Goal: Task Accomplishment & Management: Complete application form

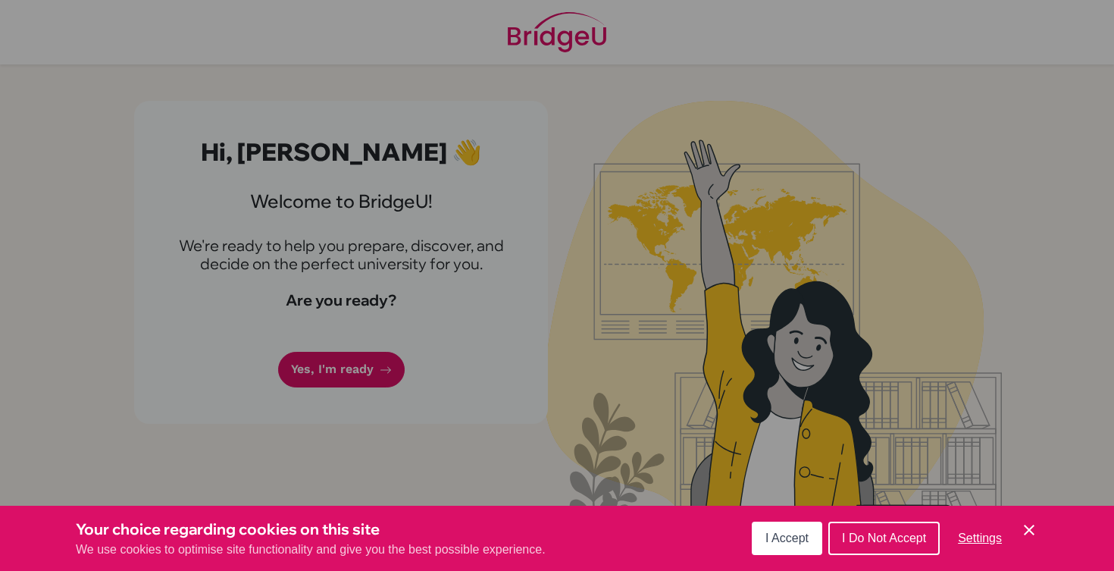
click at [787, 543] on span "I Accept" at bounding box center [786, 537] width 43 height 13
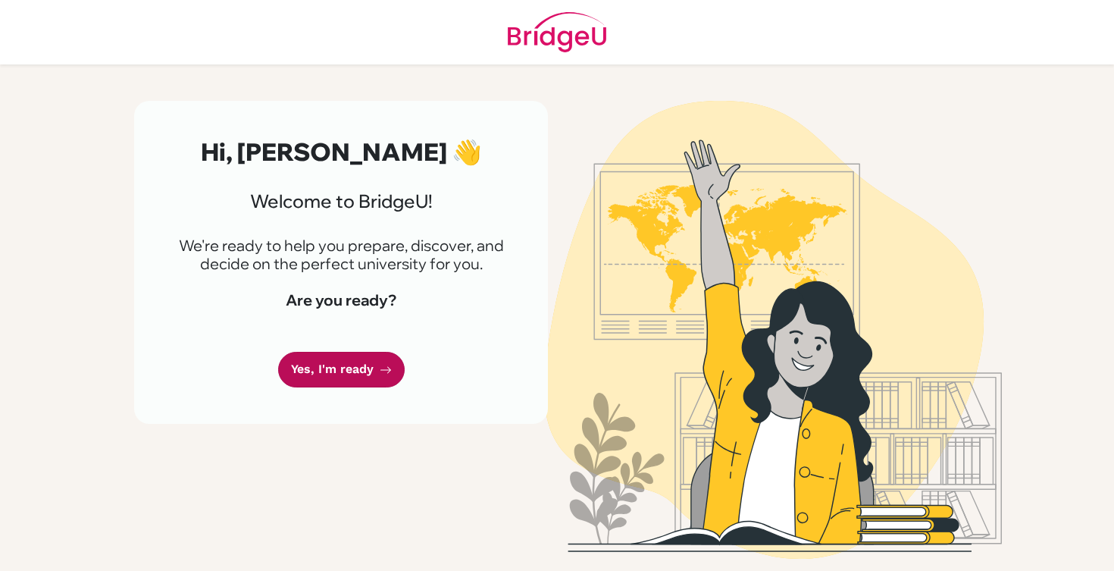
click at [302, 365] on link "Yes, I'm ready" at bounding box center [341, 370] width 127 height 36
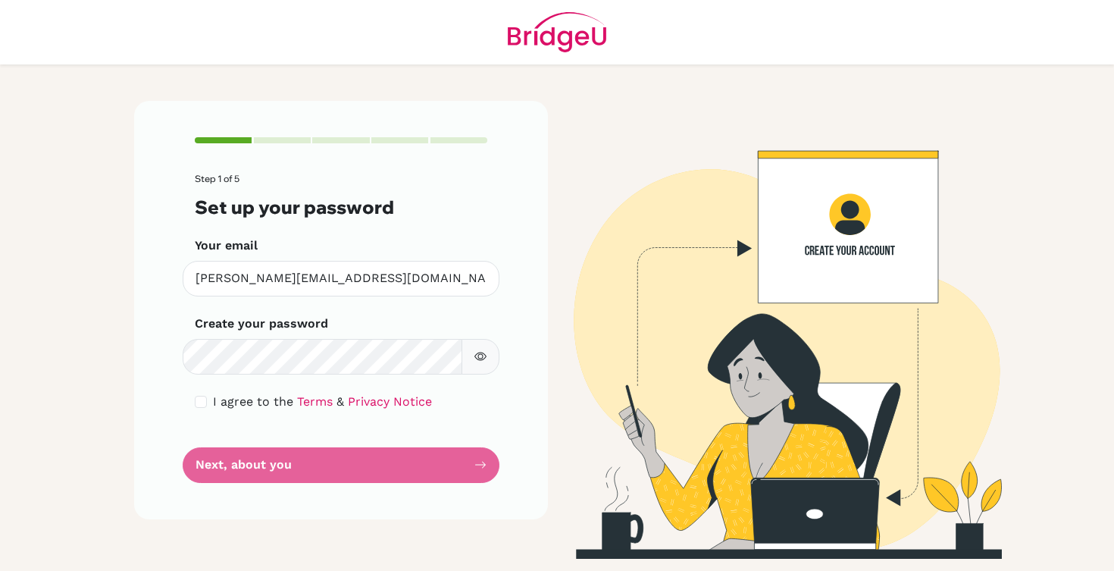
click at [481, 371] on button "button" at bounding box center [481, 357] width 38 height 36
click at [198, 403] on input "checkbox" at bounding box center [201, 402] width 12 height 12
checkbox input "true"
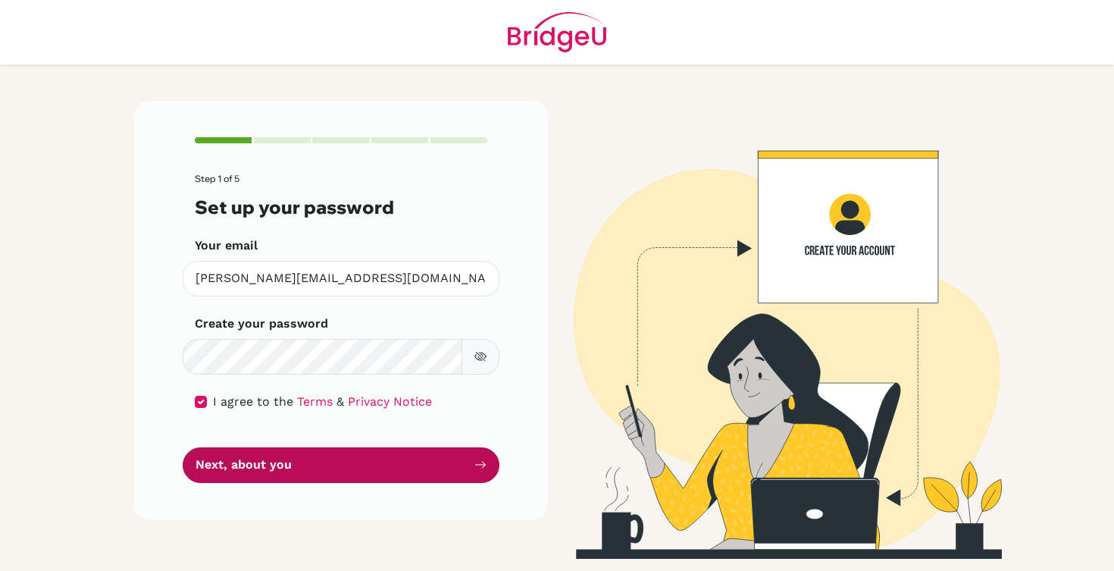
click at [333, 461] on button "Next, about you" at bounding box center [341, 465] width 317 height 36
